Goal: Task Accomplishment & Management: Manage account settings

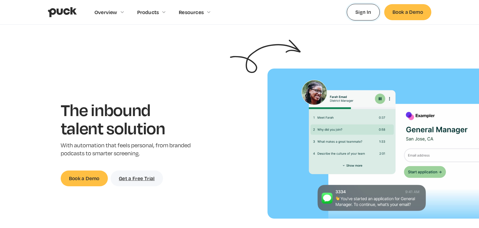
click at [358, 10] on link "Sign In" at bounding box center [362, 12] width 33 height 16
